Goal: Task Accomplishment & Management: Use online tool/utility

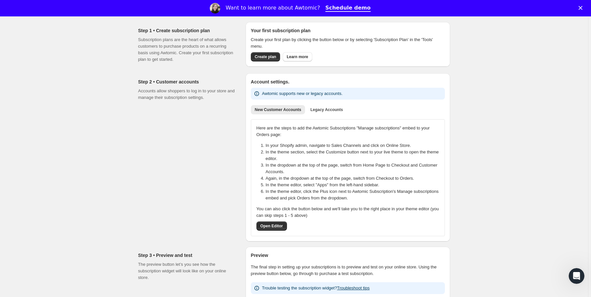
scroll to position [53, 0]
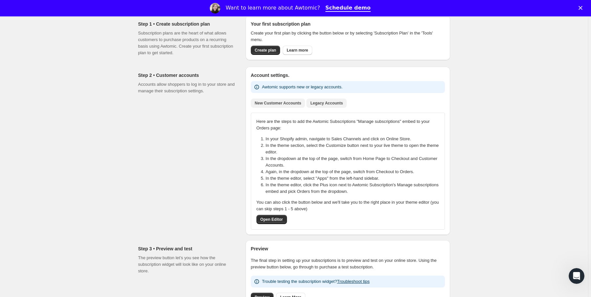
click at [319, 105] on button "Legacy Accounts" at bounding box center [326, 103] width 40 height 9
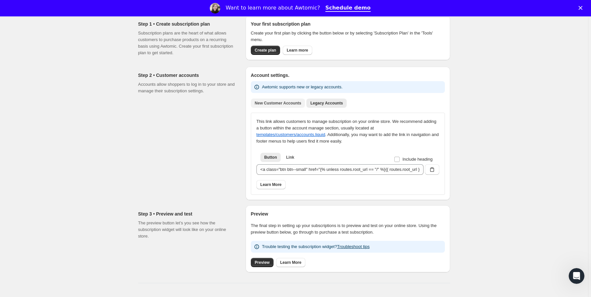
click at [287, 104] on span "New Customer Accounts" at bounding box center [278, 103] width 47 height 5
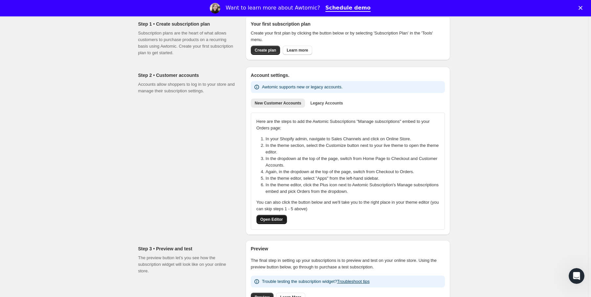
click at [276, 218] on span "Open Editor" at bounding box center [271, 219] width 23 height 5
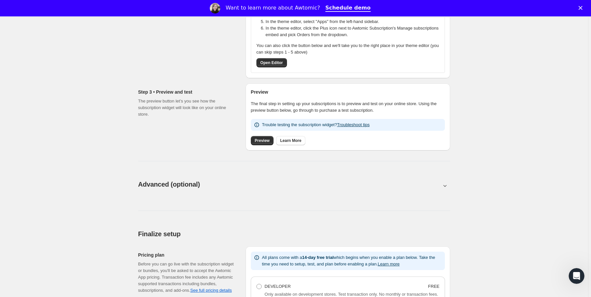
scroll to position [210, 0]
click at [265, 139] on span "Preview" at bounding box center [262, 139] width 15 height 5
click at [583, 7] on polygon "Close" at bounding box center [581, 8] width 4 height 4
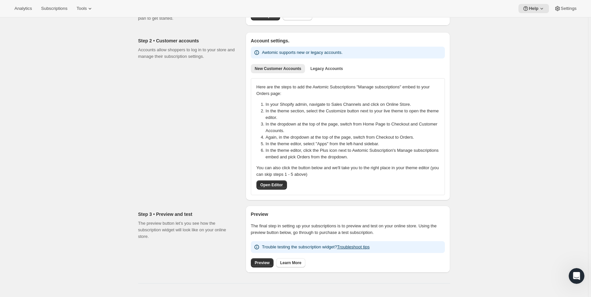
scroll to position [0, 0]
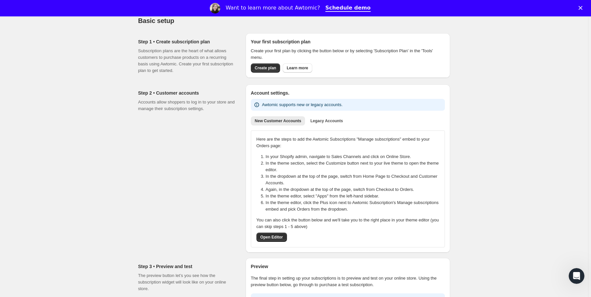
scroll to position [53, 0]
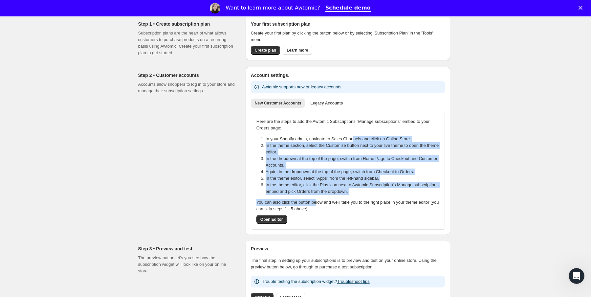
drag, startPoint x: 359, startPoint y: 140, endPoint x: 322, endPoint y: 200, distance: 70.4
click at [322, 200] on div "Here are the steps to add the Awtomic Subscriptions "Manage subscriptions" embe…" at bounding box center [348, 171] width 183 height 106
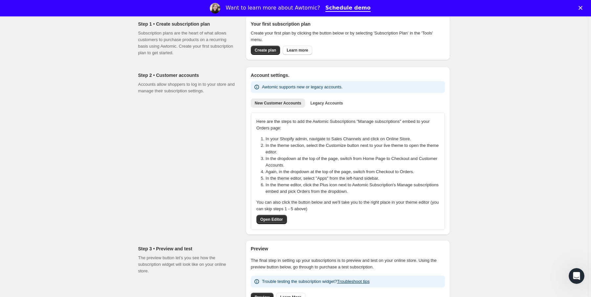
click at [352, 198] on div "Here are the steps to add the Awtomic Subscriptions "Manage subscriptions" embe…" at bounding box center [348, 171] width 183 height 106
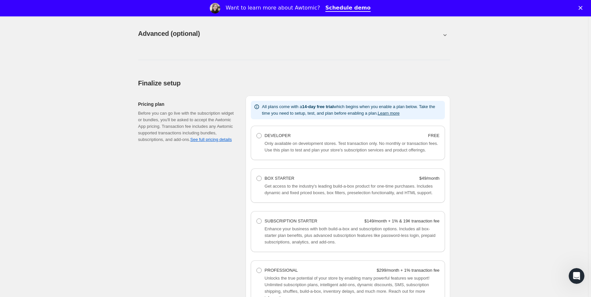
scroll to position [368, 0]
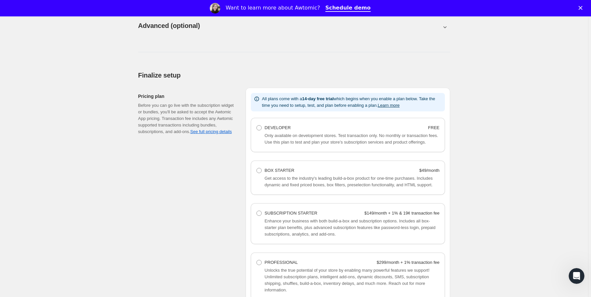
click at [295, 118] on div "DEVELOPER FREE Only available on development stores. Test transaction only. No …" at bounding box center [348, 135] width 194 height 34
click at [285, 129] on span "DEVELOPER" at bounding box center [278, 127] width 26 height 5
click at [257, 125] on Developer "DEVELOPER FREE" at bounding box center [257, 125] width 0 height 0
radio Developer "true"
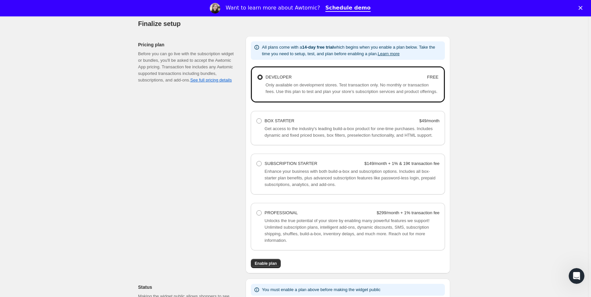
scroll to position [473, 0]
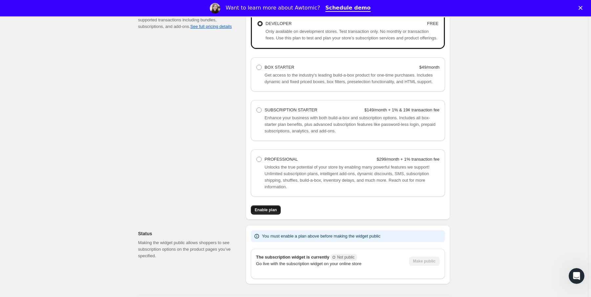
click at [275, 213] on span "Enable plan" at bounding box center [266, 209] width 22 height 5
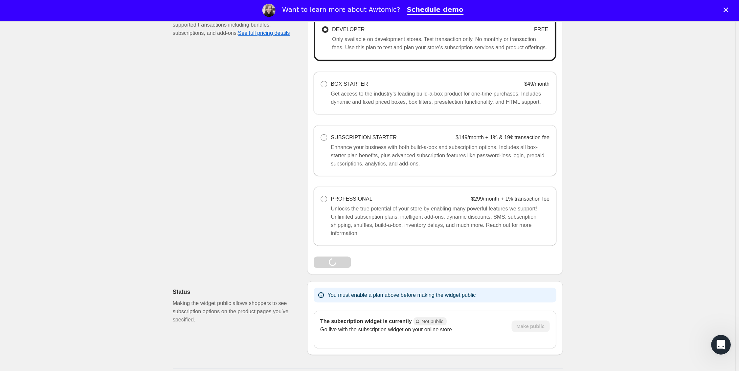
scroll to position [434, 0]
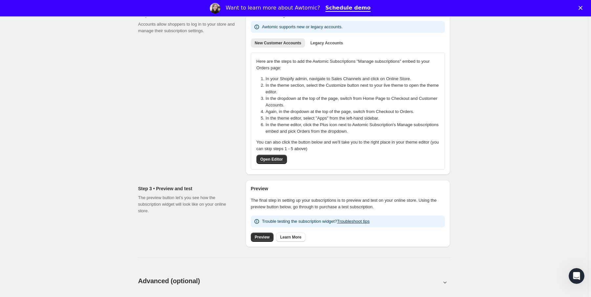
scroll to position [95, 0]
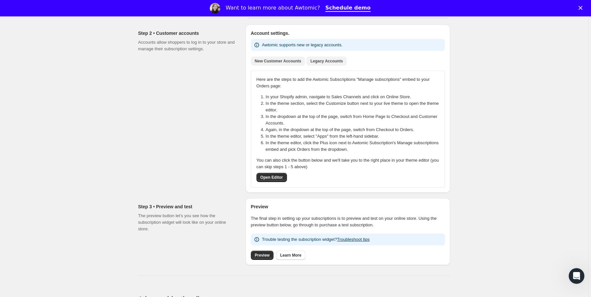
click at [328, 59] on span "Legacy Accounts" at bounding box center [326, 60] width 33 height 5
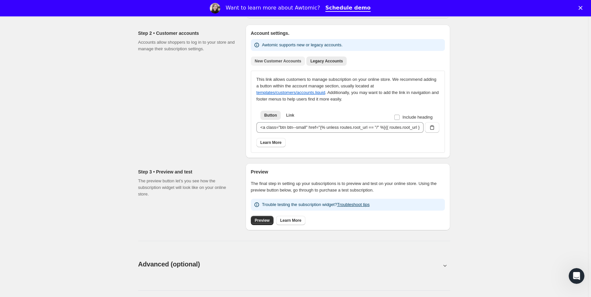
click at [283, 60] on span "New Customer Accounts" at bounding box center [278, 60] width 47 height 5
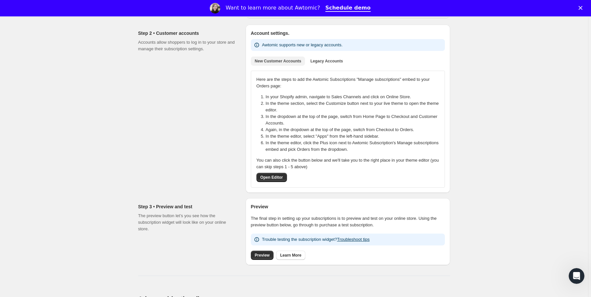
scroll to position [0, 0]
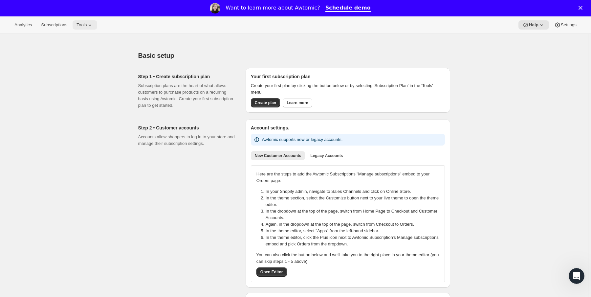
click at [93, 25] on icon at bounding box center [90, 25] width 7 height 7
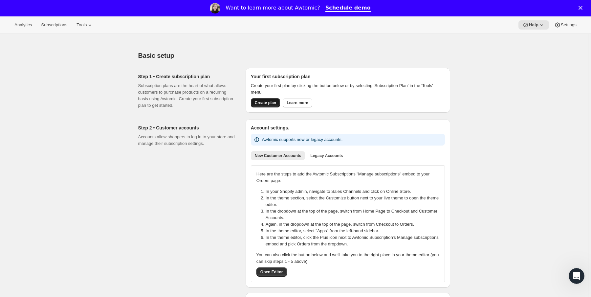
click at [280, 101] on button "Create plan" at bounding box center [265, 102] width 29 height 9
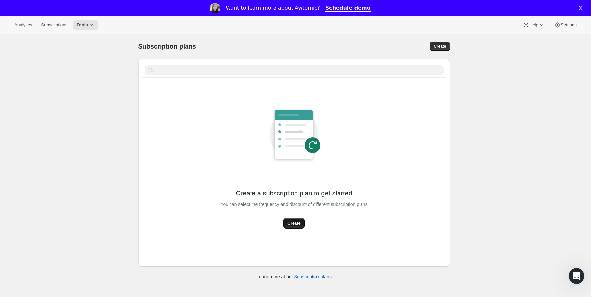
click at [297, 223] on span "Create" at bounding box center [293, 223] width 13 height 7
select select "WEEK"
select select "MONTH"
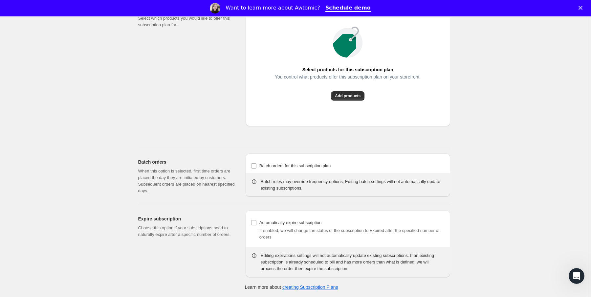
scroll to position [526, 0]
click at [358, 101] on button "Add products" at bounding box center [348, 95] width 34 height 9
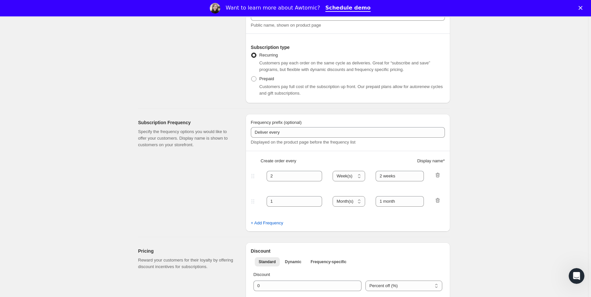
scroll to position [0, 0]
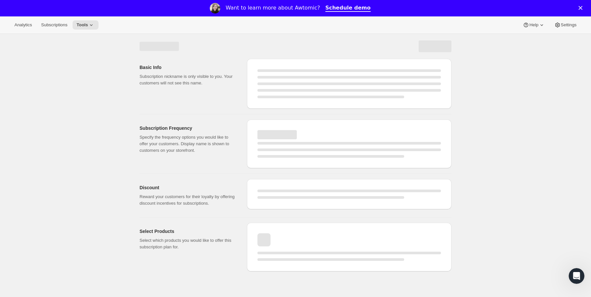
select select "WEEK"
select select "MONTH"
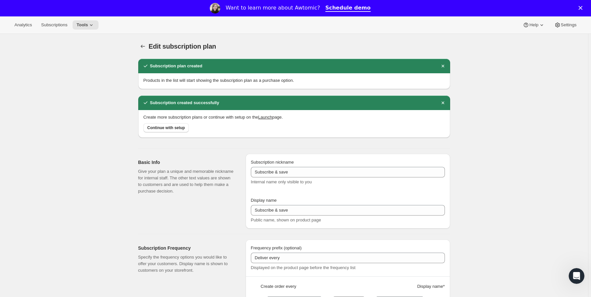
click at [23, 32] on div "Analytics Subscriptions Tools Help Settings" at bounding box center [295, 24] width 591 height 17
click at [24, 24] on span "Analytics" at bounding box center [22, 24] width 17 height 5
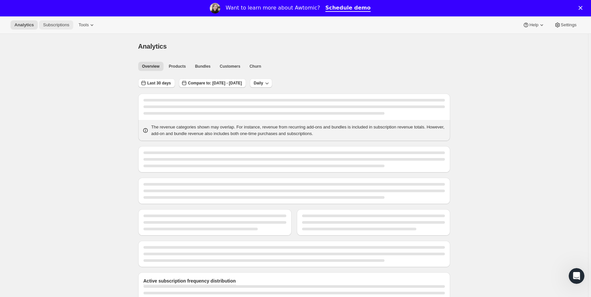
click at [50, 24] on span "Subscriptions" at bounding box center [56, 24] width 26 height 5
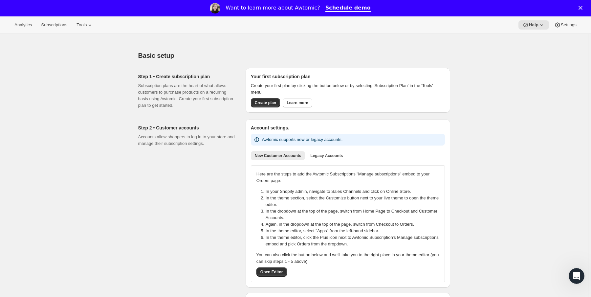
click at [271, 110] on div "Your first subscription plan Create your first plan by clicking the button belo…" at bounding box center [348, 90] width 205 height 45
click at [271, 104] on span "Create plan" at bounding box center [265, 102] width 21 height 5
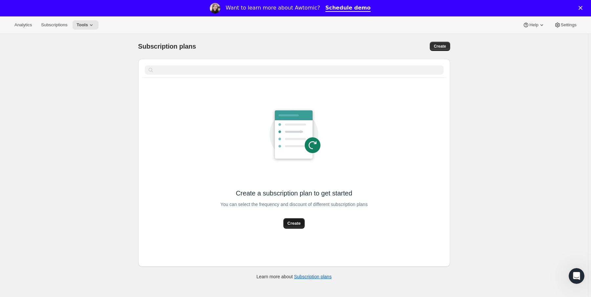
click at [297, 225] on span "Create" at bounding box center [293, 223] width 13 height 7
select select "WEEK"
select select "MONTH"
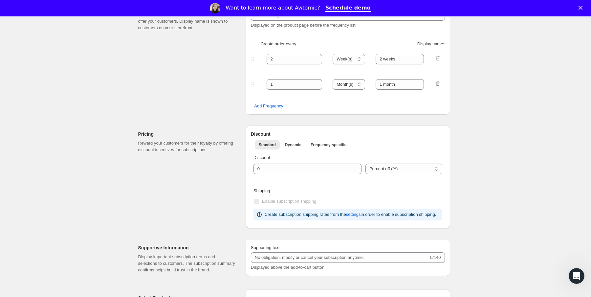
scroll to position [527, 0]
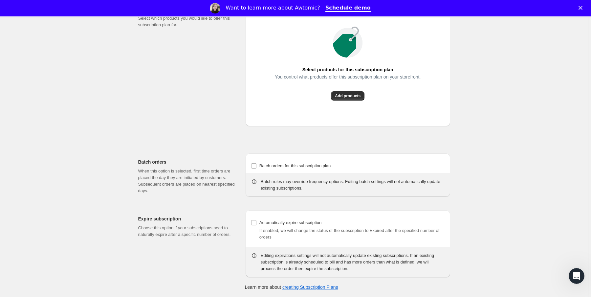
click at [357, 89] on div "You control what products offer this subscription plan on your storefront." at bounding box center [348, 82] width 146 height 17
click at [350, 99] on span "Add products" at bounding box center [348, 95] width 26 height 5
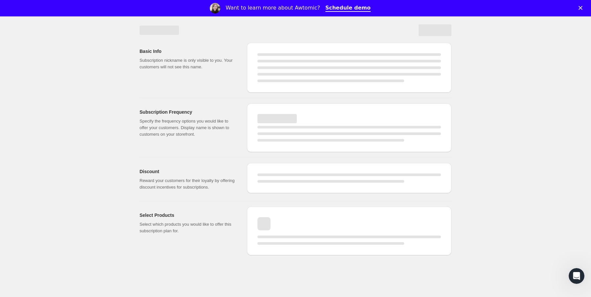
scroll to position [159, 0]
select select "WEEK"
select select "MONTH"
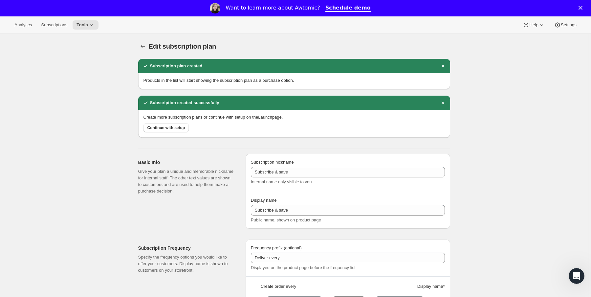
click at [143, 42] on button "Subscription plans" at bounding box center [142, 46] width 9 height 9
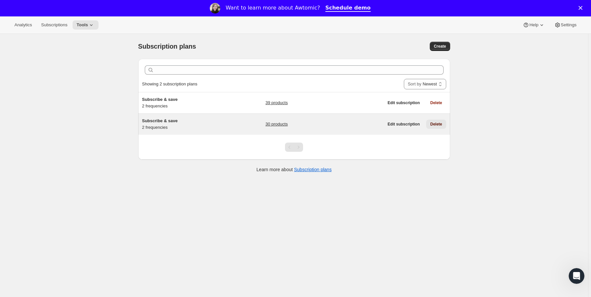
click at [434, 124] on span "Delete" at bounding box center [436, 124] width 12 height 5
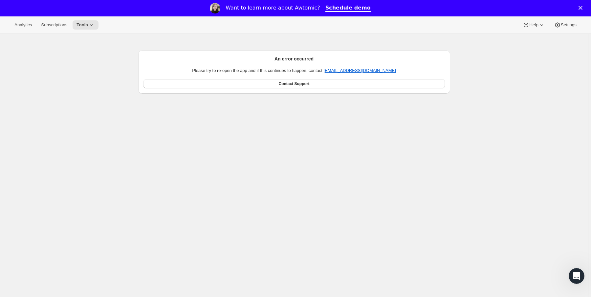
click at [117, 107] on div "An error occurred Please try to re-open the app and if this continues to happen…" at bounding box center [294, 182] width 588 height 297
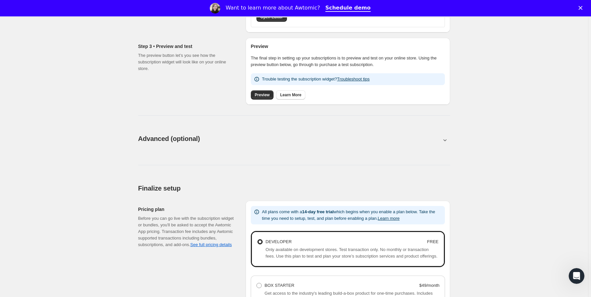
scroll to position [263, 0]
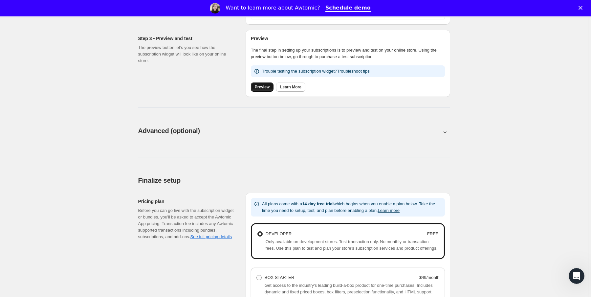
click at [267, 85] on span "Preview" at bounding box center [262, 86] width 15 height 5
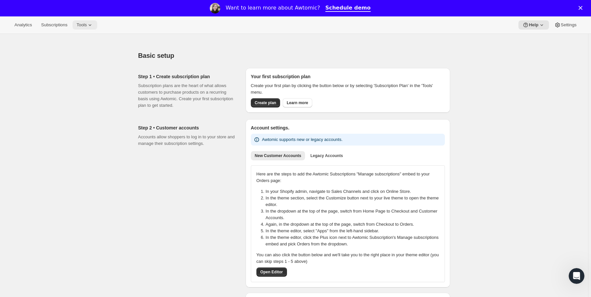
click at [85, 22] on span "Tools" at bounding box center [82, 24] width 10 height 5
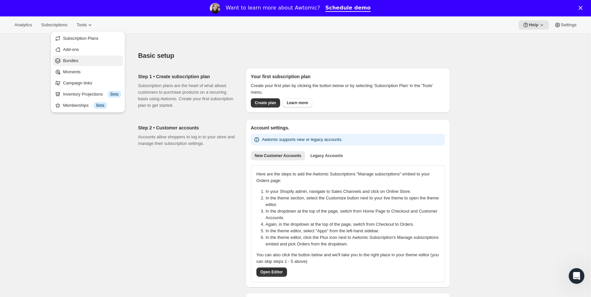
click at [80, 63] on span "Bundles" at bounding box center [92, 60] width 58 height 7
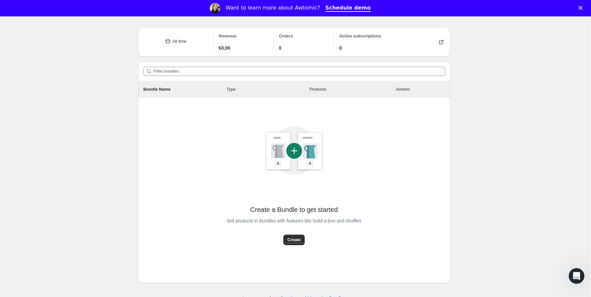
scroll to position [42, 0]
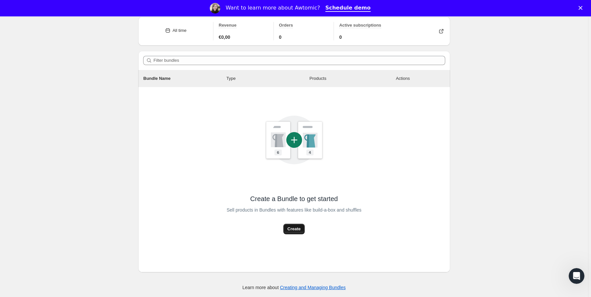
click at [296, 226] on span "Create" at bounding box center [293, 229] width 13 height 7
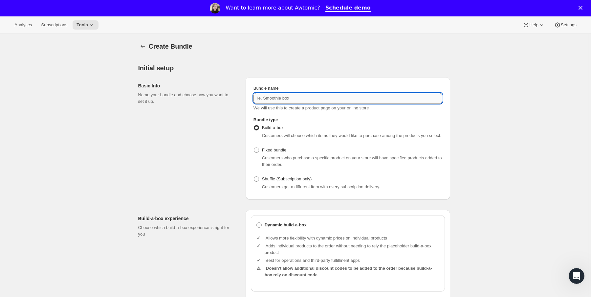
click at [271, 102] on input "Bundle name" at bounding box center [348, 98] width 189 height 11
type input "Smoothy Box"
click at [198, 120] on div "Basic Info Name your bundle and choose how you want to set it up." at bounding box center [189, 138] width 102 height 122
click at [277, 98] on input "Smoothy Box" at bounding box center [348, 98] width 189 height 11
drag, startPoint x: 295, startPoint y: 97, endPoint x: 217, endPoint y: 95, distance: 77.5
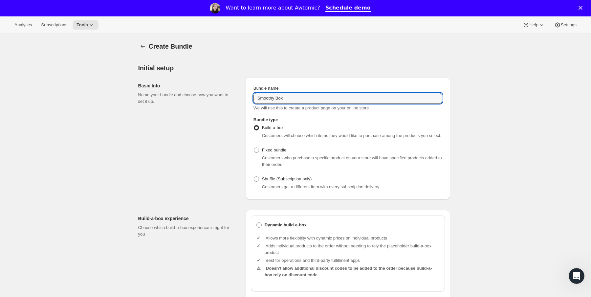
click at [217, 95] on div "Basic Info Name your bundle and choose how you want to set it up. Bundle name S…" at bounding box center [294, 135] width 312 height 127
type input "Smoothie Box"
click at [240, 176] on div "Basic Info Name your bundle and choose how you want to set it up." at bounding box center [189, 138] width 102 height 122
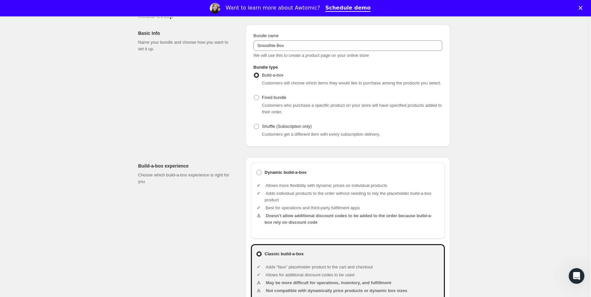
scroll to position [105, 0]
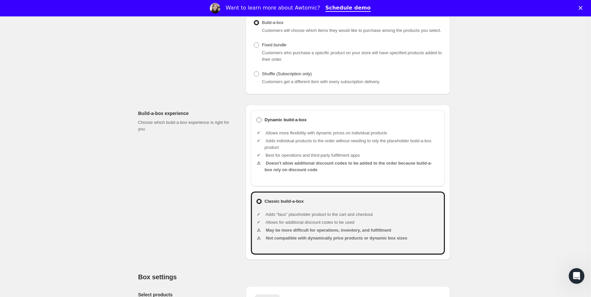
click at [283, 123] on b "Dynamic build-a-box" at bounding box center [286, 120] width 42 height 7
click at [257, 118] on input "Dynamic build-a-box" at bounding box center [257, 117] width 0 height 0
radio input "true"
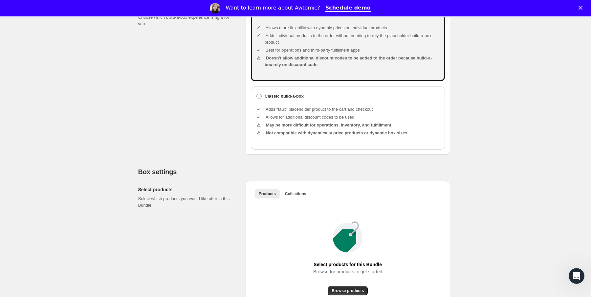
scroll to position [315, 0]
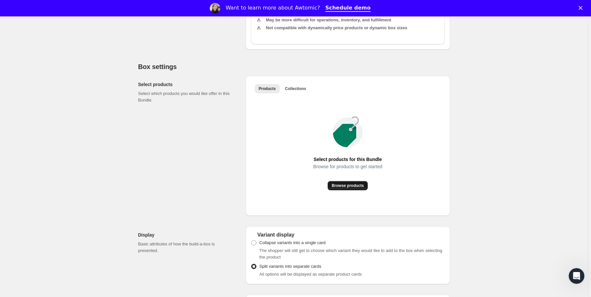
click at [356, 188] on span "Browse products" at bounding box center [348, 185] width 32 height 5
drag, startPoint x: 297, startPoint y: 87, endPoint x: 297, endPoint y: 92, distance: 5.6
click at [297, 90] on div "Products Collections More views Products Collections More views Select products…" at bounding box center [348, 146] width 205 height 140
click at [297, 91] on span "Collections" at bounding box center [295, 88] width 21 height 5
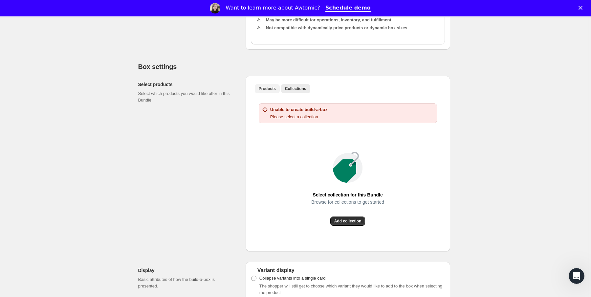
click at [271, 91] on span "Products" at bounding box center [267, 88] width 17 height 5
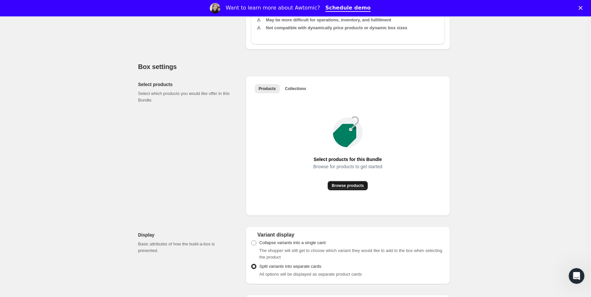
click at [338, 188] on span "Browse products" at bounding box center [348, 185] width 32 height 5
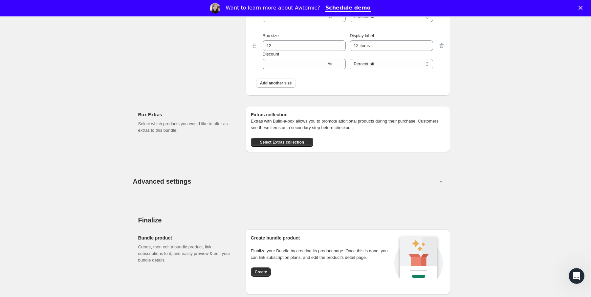
scroll to position [1153, 0]
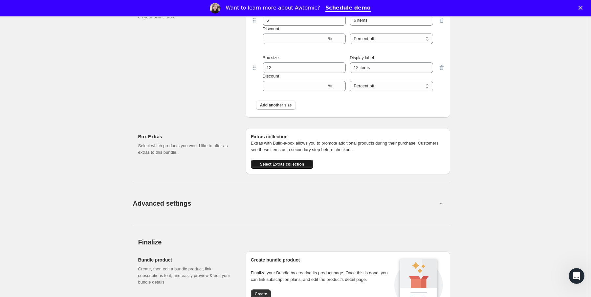
click at [287, 167] on span "Select Extras collection" at bounding box center [282, 164] width 44 height 5
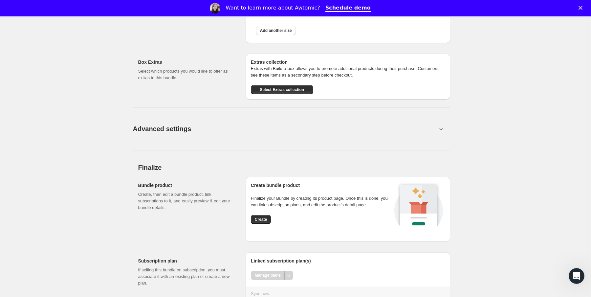
scroll to position [1258, 0]
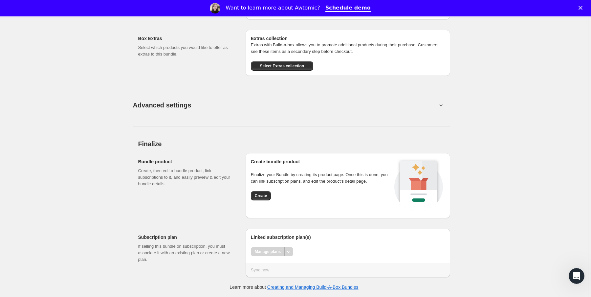
click at [583, 5] on div "Want to learn more about Awtomic? Schedule demo" at bounding box center [295, 8] width 591 height 11
click at [583, 7] on icon "Close" at bounding box center [581, 8] width 4 height 4
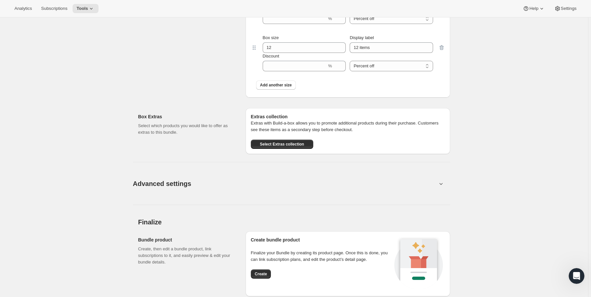
scroll to position [1242, 0]
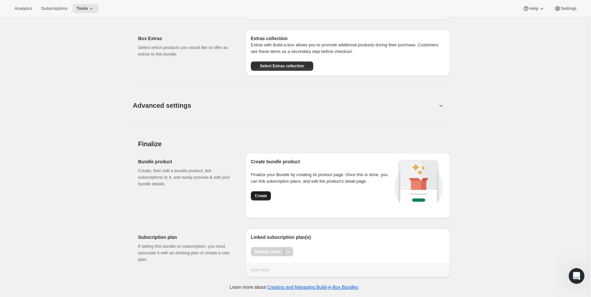
click at [261, 196] on span "Create" at bounding box center [261, 195] width 12 height 5
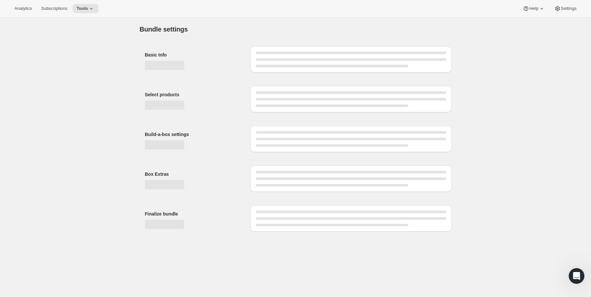
scroll to position [0, 0]
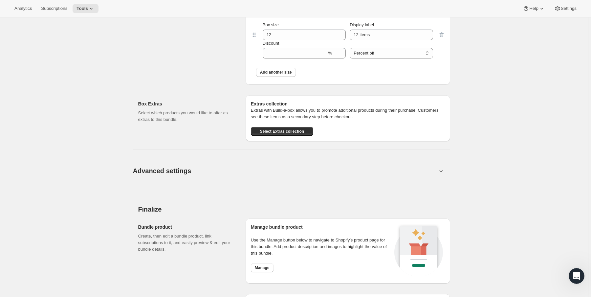
scroll to position [1048, 0]
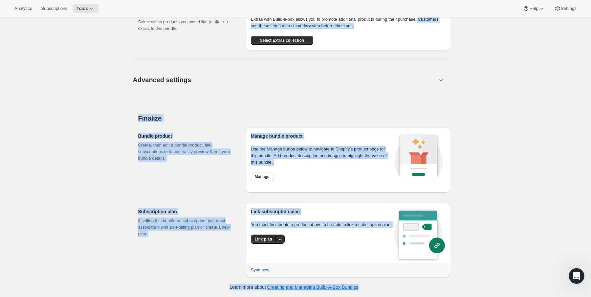
drag, startPoint x: 587, startPoint y: 277, endPoint x: 591, endPoint y: 19, distance: 257.9
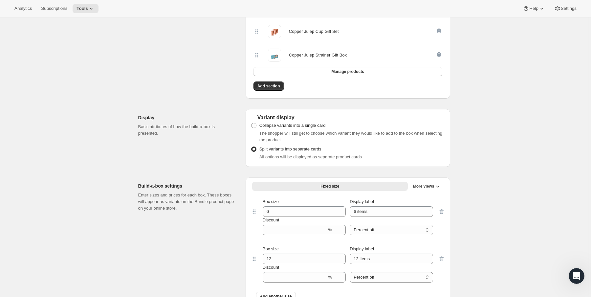
scroll to position [0, 0]
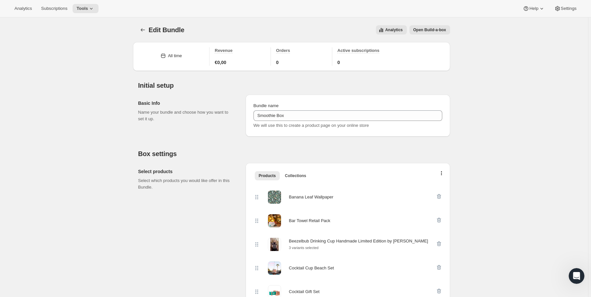
click at [431, 25] on div "Edit Bundle. This page is ready Edit Bundle Analytics Open Build-a-box More act…" at bounding box center [294, 29] width 312 height 25
click at [431, 30] on span "Open Build-a-box" at bounding box center [430, 29] width 33 height 5
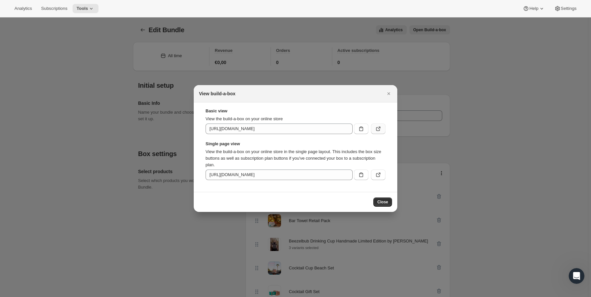
click at [377, 127] on icon ":r3u:" at bounding box center [378, 128] width 7 height 7
click at [388, 93] on icon "Close" at bounding box center [389, 93] width 7 height 7
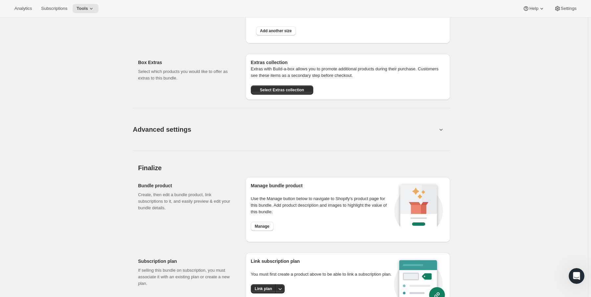
scroll to position [1048, 0]
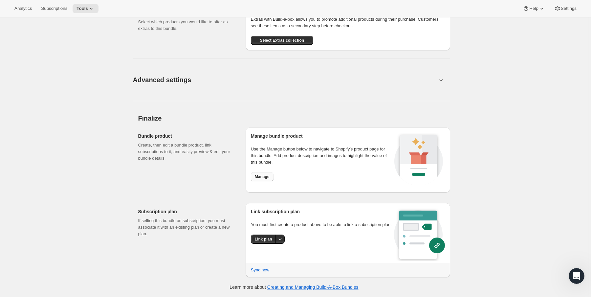
click at [257, 178] on span "Manage" at bounding box center [262, 176] width 15 height 5
click at [278, 242] on icon "More actions" at bounding box center [280, 239] width 7 height 7
click at [281, 242] on icon "More actions" at bounding box center [280, 239] width 7 height 7
click at [268, 258] on span "Link plan" at bounding box center [266, 260] width 31 height 7
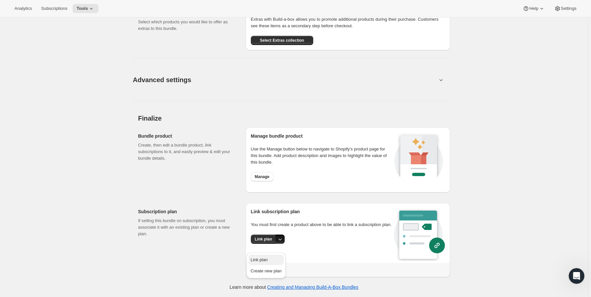
scroll to position [0, 0]
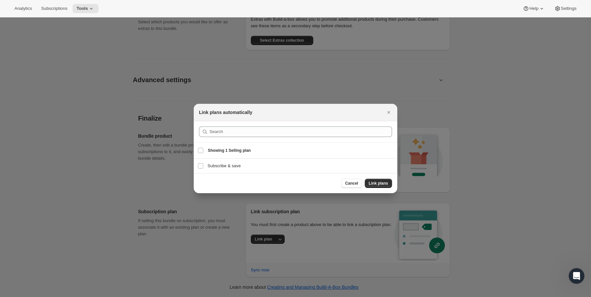
click at [219, 155] on div "Select Selling plan Showing 1 Selling plan" at bounding box center [296, 151] width 196 height 16
checkbox input "true"
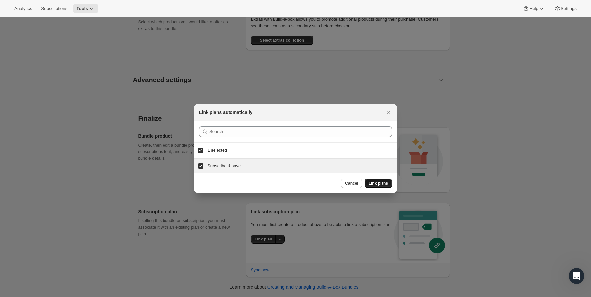
click at [381, 183] on span "Link plans" at bounding box center [378, 183] width 19 height 5
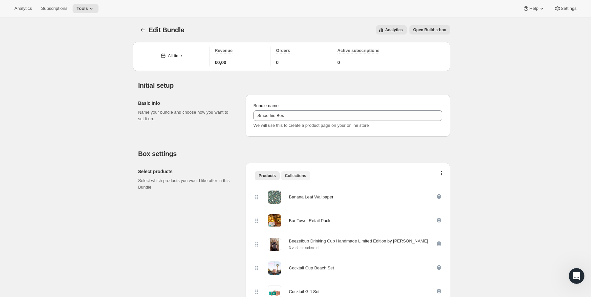
click at [302, 175] on span "Collections" at bounding box center [295, 175] width 21 height 5
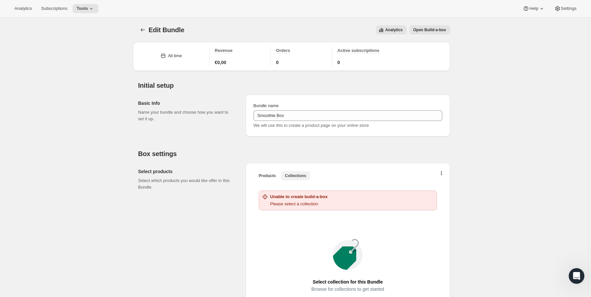
scroll to position [105, 0]
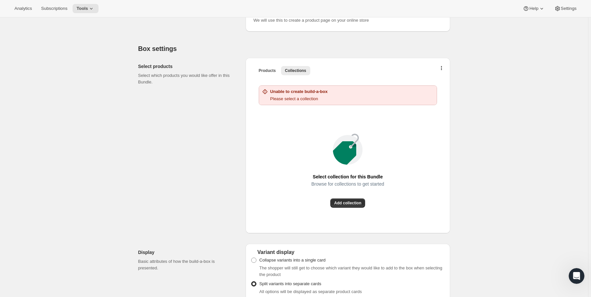
click at [342, 208] on div "Select collection for this Bundle Browse for collections to get started Add col…" at bounding box center [348, 170] width 194 height 115
click at [343, 202] on span "Add collection" at bounding box center [347, 202] width 27 height 5
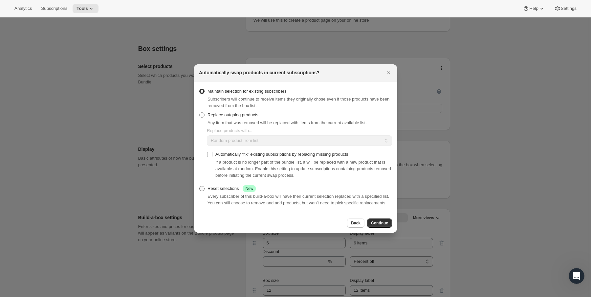
click at [219, 187] on div "Reset selections Success New" at bounding box center [232, 188] width 48 height 7
click at [200, 186] on input "Reset selections Success New" at bounding box center [199, 186] width 0 height 0
radio input "true"
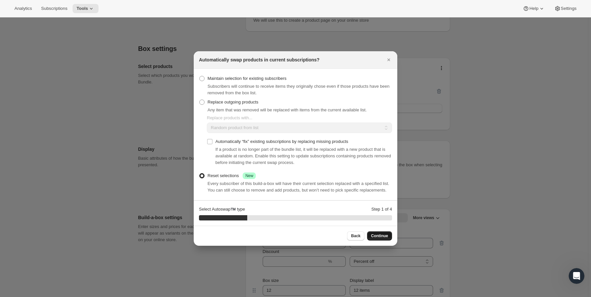
click at [385, 238] on span "Continue" at bounding box center [379, 235] width 17 height 5
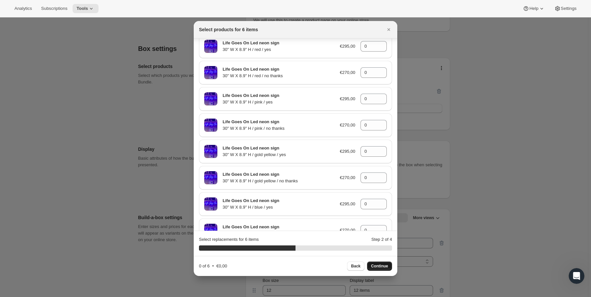
scroll to position [1892, 0]
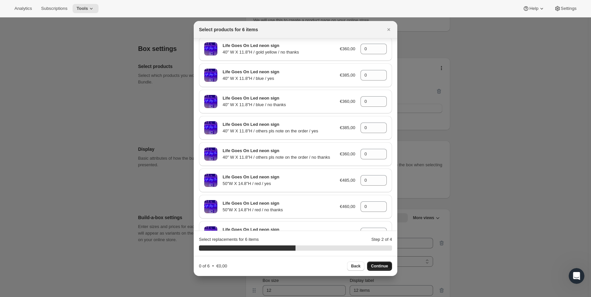
click at [373, 265] on div "Back Continue" at bounding box center [369, 265] width 45 height 9
click at [361, 133] on input "0" at bounding box center [369, 128] width 16 height 11
click at [380, 126] on icon ":r2o:" at bounding box center [381, 126] width 3 height 2
click at [381, 131] on icon ":r2o:" at bounding box center [382, 130] width 3 height 2
type input "0"
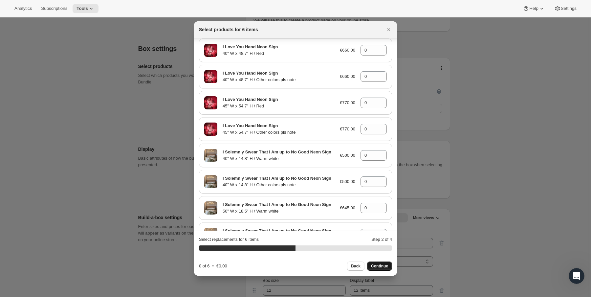
scroll to position [0, 0]
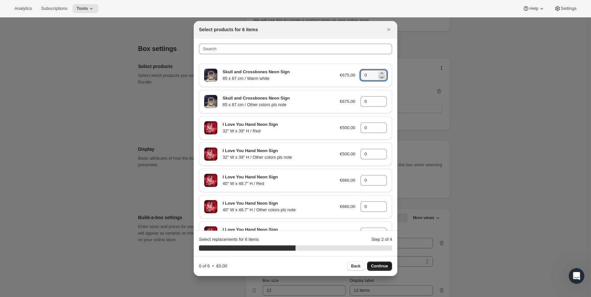
click at [381, 74] on icon ":r2o:" at bounding box center [382, 77] width 7 height 7
click at [381, 72] on icon ":r2o:" at bounding box center [382, 73] width 7 height 7
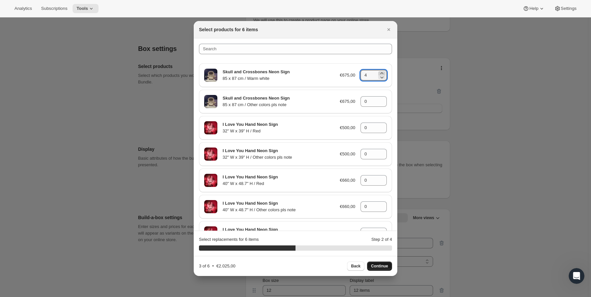
click at [381, 72] on icon ":r2o:" at bounding box center [382, 73] width 7 height 7
click at [379, 79] on icon ":r2o:" at bounding box center [382, 77] width 7 height 7
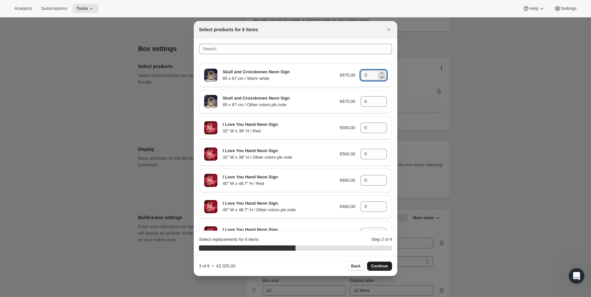
click at [379, 79] on icon ":r2o:" at bounding box center [382, 77] width 7 height 7
type input "0"
click at [353, 267] on span "Back" at bounding box center [356, 265] width 10 height 5
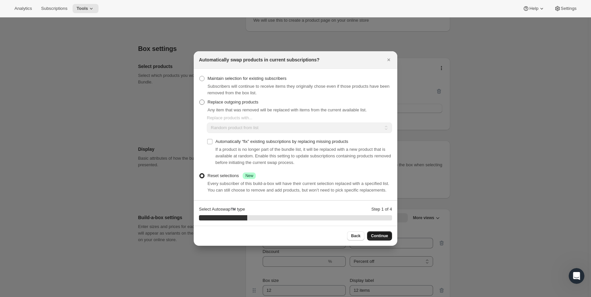
click at [226, 101] on span "Replace outgoing products" at bounding box center [233, 102] width 51 height 5
click at [200, 100] on input "Replace outgoing products" at bounding box center [199, 100] width 0 height 0
radio input "true"
click at [248, 129] on select "Random product from list Based on position within collection Matching product t…" at bounding box center [299, 128] width 185 height 11
select select "selection"
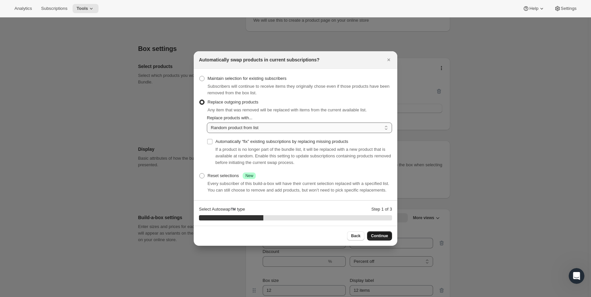
click at [207, 123] on select "Random product from list Based on position within collection Matching product t…" at bounding box center [299, 128] width 185 height 11
click at [244, 139] on span "Automatically “fix” existing subscriptions by replacing missing products" at bounding box center [281, 141] width 133 height 5
click at [213, 139] on input "Automatically “fix” existing subscriptions by replacing missing products" at bounding box center [209, 141] width 5 height 5
click at [244, 139] on span "Automatically “fix” existing subscriptions by replacing missing products" at bounding box center [281, 141] width 133 height 5
click at [213, 139] on input "Automatically “fix” existing subscriptions by replacing missing products" at bounding box center [209, 141] width 5 height 5
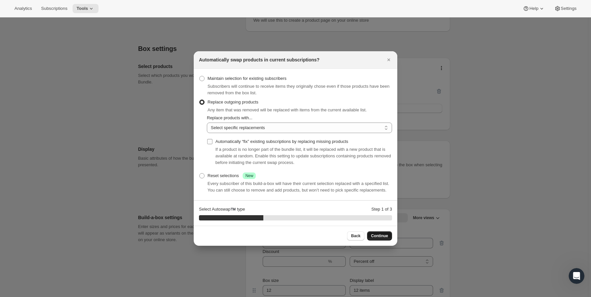
checkbox input "false"
click at [381, 238] on span "Continue" at bounding box center [379, 235] width 17 height 5
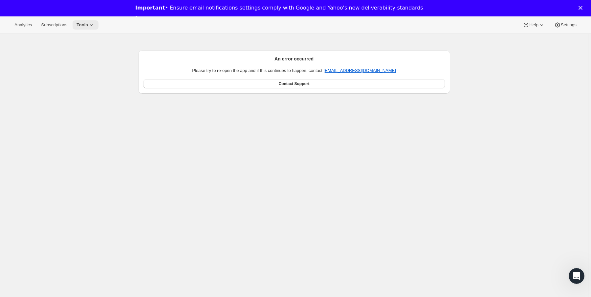
click at [99, 23] on button "Tools" at bounding box center [86, 24] width 26 height 9
click at [87, 58] on span "Bundles" at bounding box center [92, 60] width 58 height 7
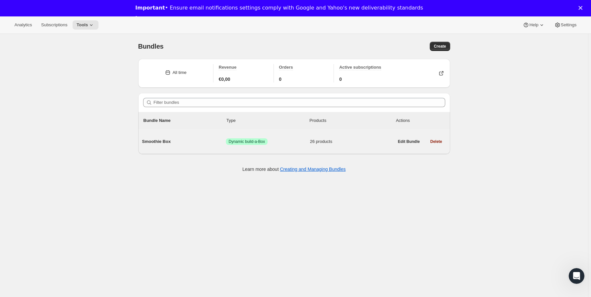
click at [163, 143] on span "Smoothie Box" at bounding box center [184, 141] width 84 height 7
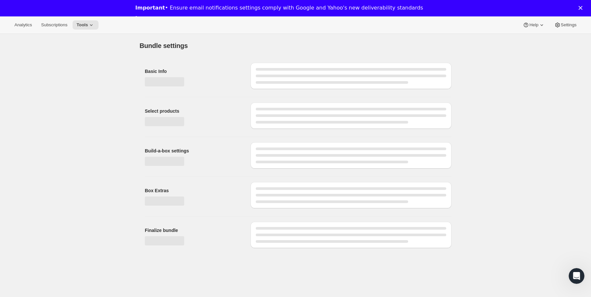
type input "Smoothie Box"
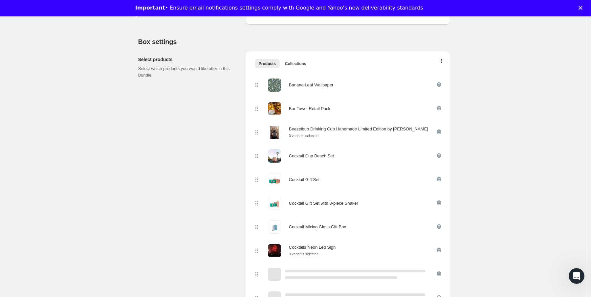
scroll to position [53, 0]
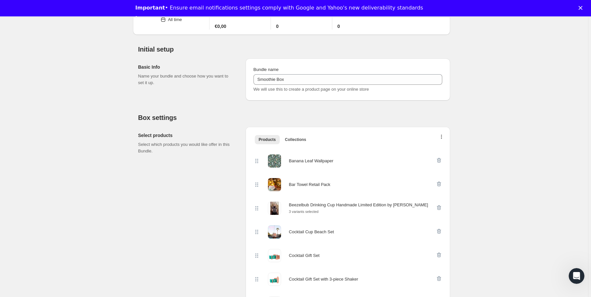
click at [445, 136] on button "button" at bounding box center [442, 138] width 7 height 7
click at [387, 136] on ul "Products Collections More views" at bounding box center [348, 139] width 189 height 9
click at [278, 137] on button "Products" at bounding box center [267, 139] width 25 height 9
click at [439, 159] on icon "button" at bounding box center [439, 160] width 4 height 5
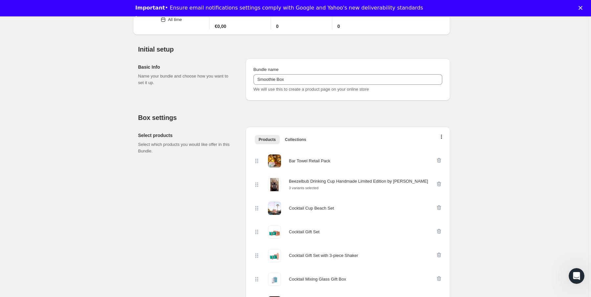
click at [439, 159] on icon "button" at bounding box center [439, 160] width 4 height 5
click at [439, 181] on icon "button" at bounding box center [439, 183] width 4 height 5
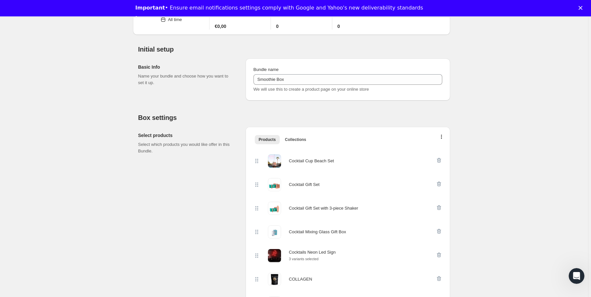
click at [439, 159] on icon "button" at bounding box center [439, 160] width 4 height 5
click at [439, 181] on icon "button" at bounding box center [439, 183] width 4 height 5
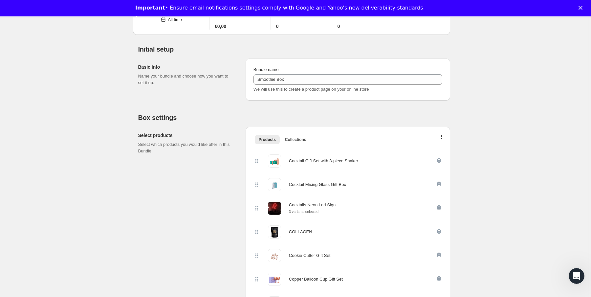
click at [439, 159] on icon "button" at bounding box center [439, 160] width 4 height 5
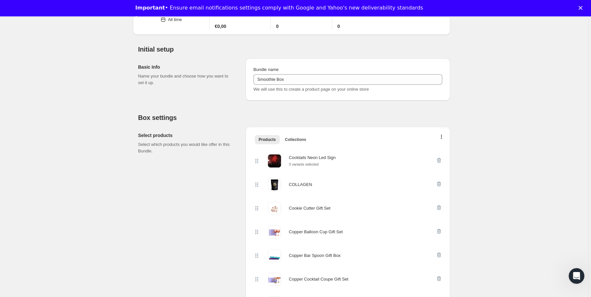
click at [439, 159] on icon "button" at bounding box center [439, 160] width 4 height 5
click at [439, 181] on icon "button" at bounding box center [439, 183] width 4 height 5
click at [439, 159] on icon "button" at bounding box center [439, 160] width 4 height 5
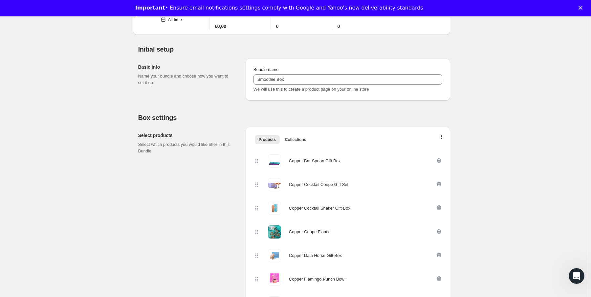
click at [439, 181] on icon "button" at bounding box center [439, 183] width 4 height 5
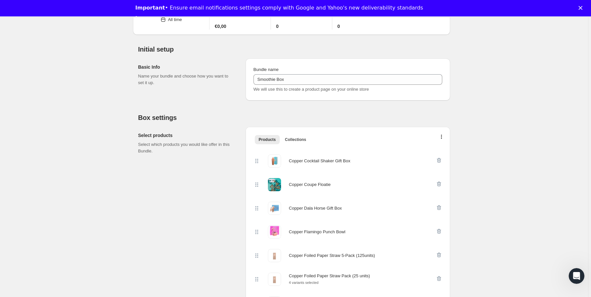
click at [439, 159] on icon "button" at bounding box center [439, 160] width 4 height 5
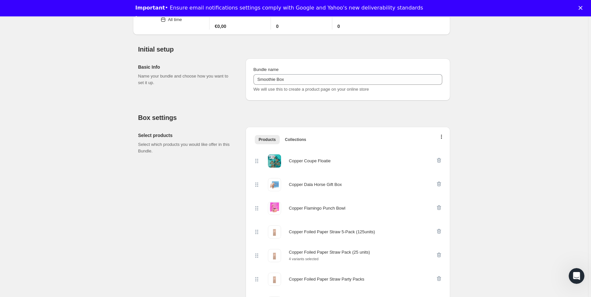
click at [439, 159] on icon "button" at bounding box center [439, 160] width 4 height 5
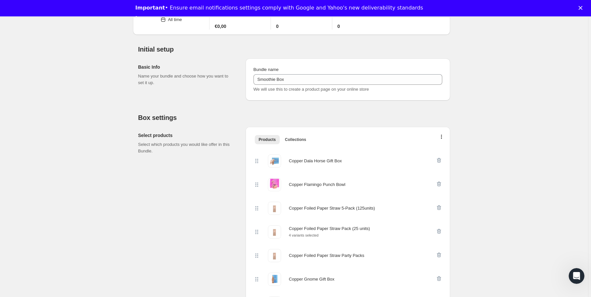
click at [439, 159] on icon "button" at bounding box center [439, 160] width 4 height 5
click at [439, 181] on icon "button" at bounding box center [439, 183] width 4 height 5
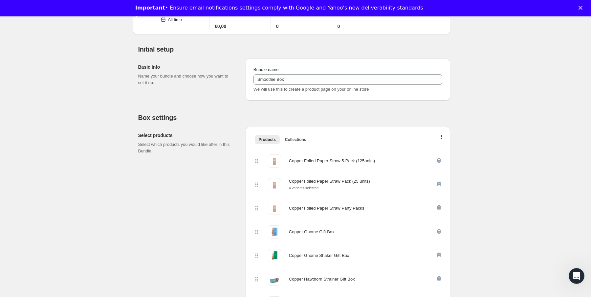
click at [439, 159] on icon "button" at bounding box center [439, 160] width 4 height 5
click at [439, 181] on icon "button" at bounding box center [439, 183] width 4 height 5
click at [439, 159] on icon "button" at bounding box center [439, 160] width 4 height 5
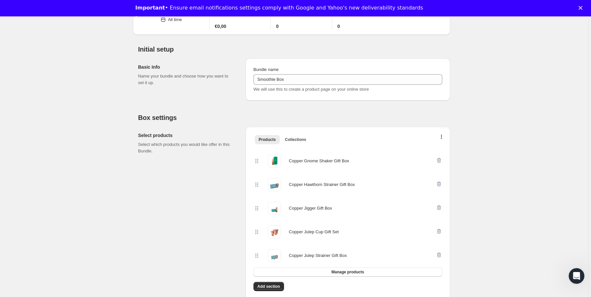
click at [439, 159] on icon "button" at bounding box center [439, 160] width 4 height 5
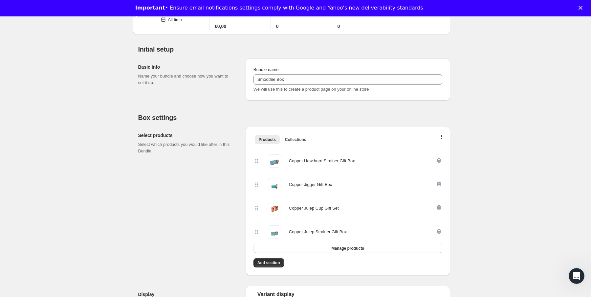
click at [439, 159] on icon "button" at bounding box center [439, 160] width 4 height 5
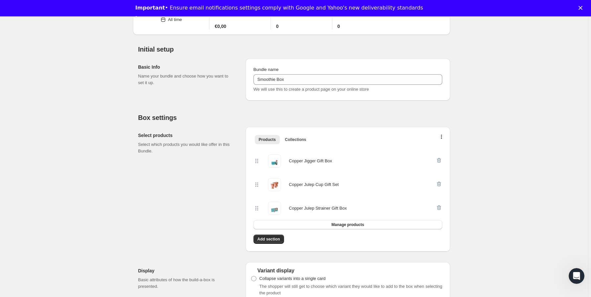
click at [439, 159] on icon "button" at bounding box center [439, 160] width 4 height 5
click at [439, 181] on icon "button" at bounding box center [439, 183] width 4 height 5
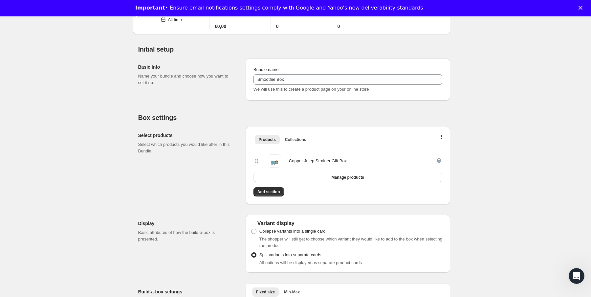
click at [439, 159] on div at bounding box center [439, 160] width 7 height 13
click at [439, 160] on div at bounding box center [439, 160] width 7 height 13
click at [295, 139] on span "Collections" at bounding box center [295, 139] width 21 height 5
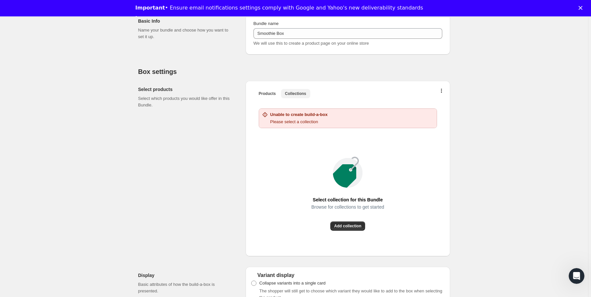
scroll to position [105, 0]
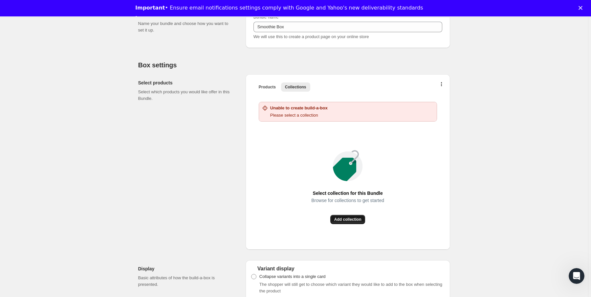
click at [356, 217] on span "Add collection" at bounding box center [347, 219] width 27 height 5
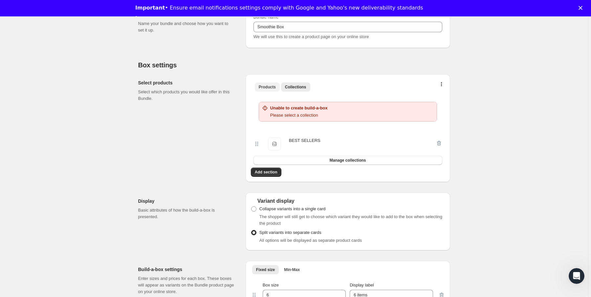
click at [267, 87] on span "Products" at bounding box center [267, 86] width 17 height 5
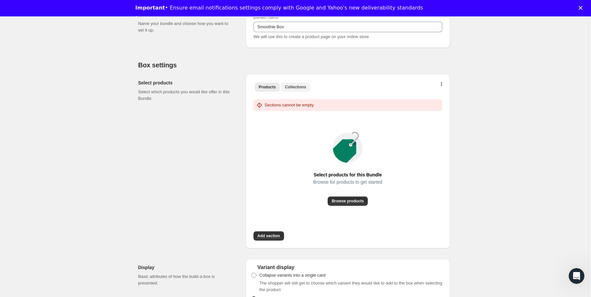
click at [295, 90] on button "Collections" at bounding box center [295, 86] width 29 height 9
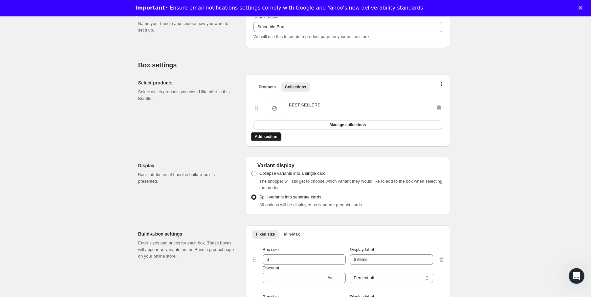
click at [272, 136] on span "Add section" at bounding box center [266, 136] width 23 height 5
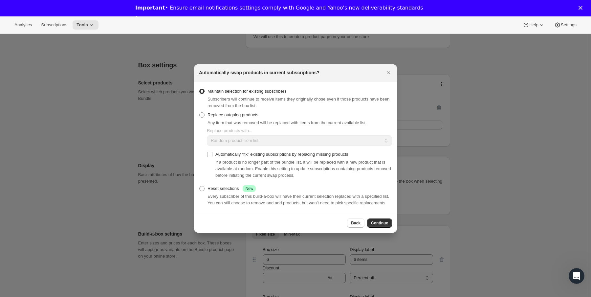
scroll to position [0, 0]
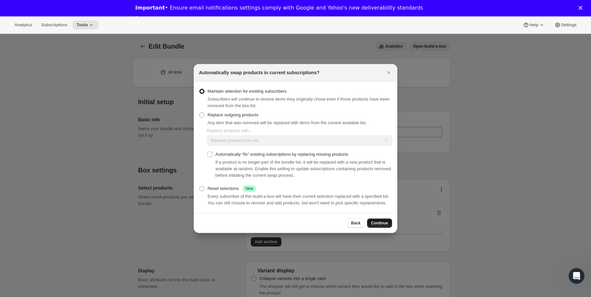
click at [374, 226] on span "Continue" at bounding box center [379, 222] width 17 height 5
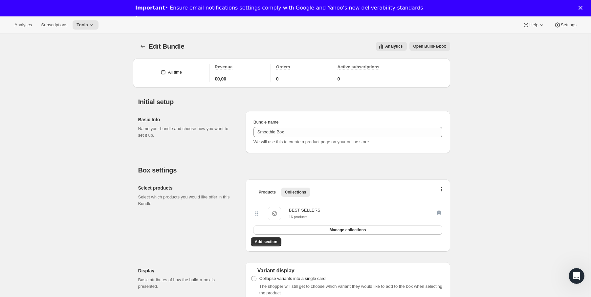
click at [423, 44] on span "Open Build-a-box" at bounding box center [430, 46] width 33 height 5
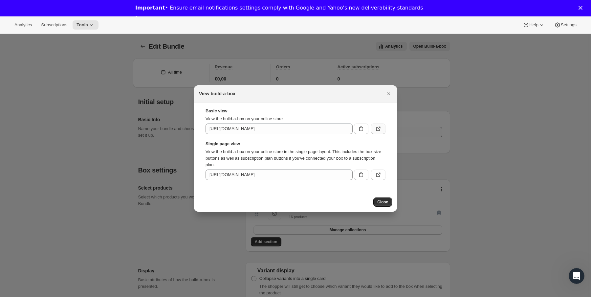
click at [382, 128] on button ":rd2:" at bounding box center [378, 129] width 14 height 11
click at [390, 95] on icon "Close" at bounding box center [389, 93] width 7 height 7
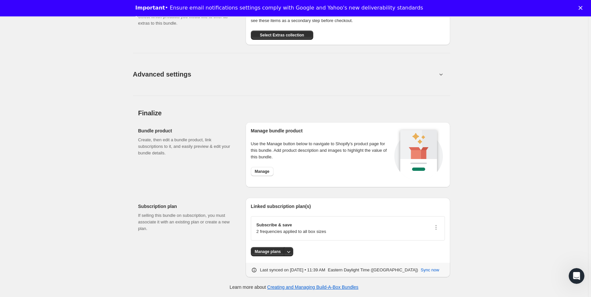
scroll to position [482, 0]
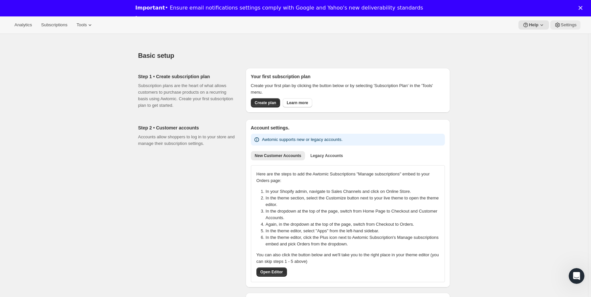
click at [569, 22] on span "Settings" at bounding box center [569, 24] width 16 height 5
